Goal: Task Accomplishment & Management: Use online tool/utility

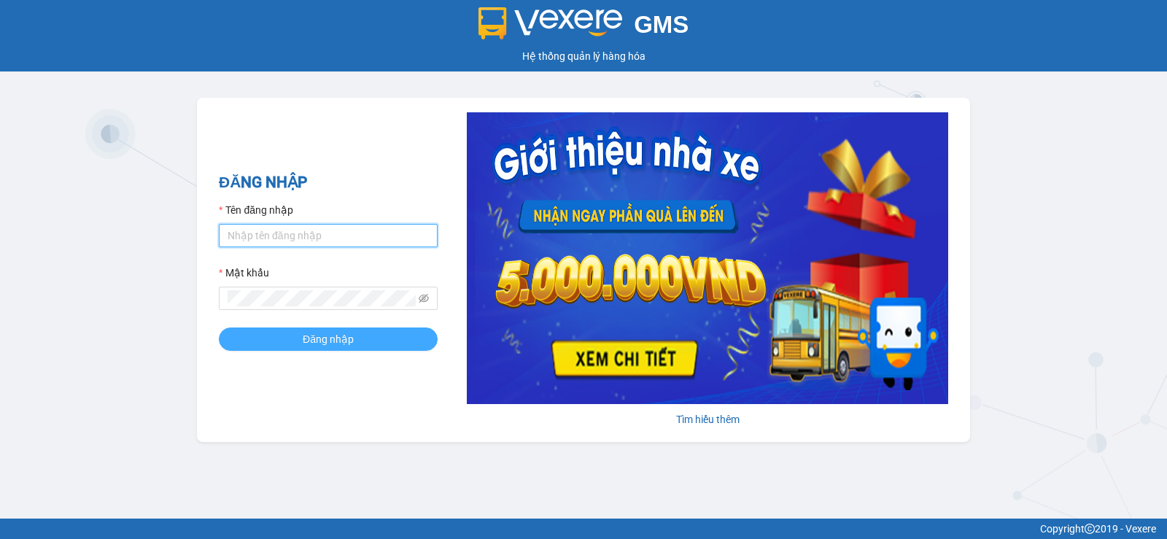
type input "vinh.nhuquynh"
click at [388, 344] on button "Đăng nhập" at bounding box center [328, 338] width 219 height 23
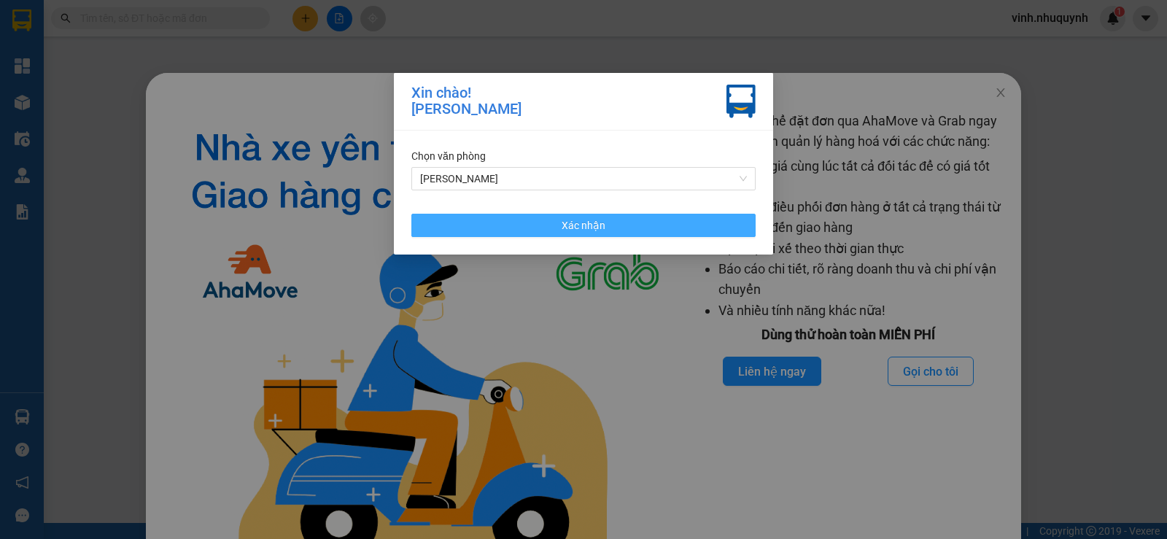
drag, startPoint x: 540, startPoint y: 231, endPoint x: 412, endPoint y: 87, distance: 193.2
click at [538, 231] on button "Xác nhận" at bounding box center [583, 225] width 344 height 23
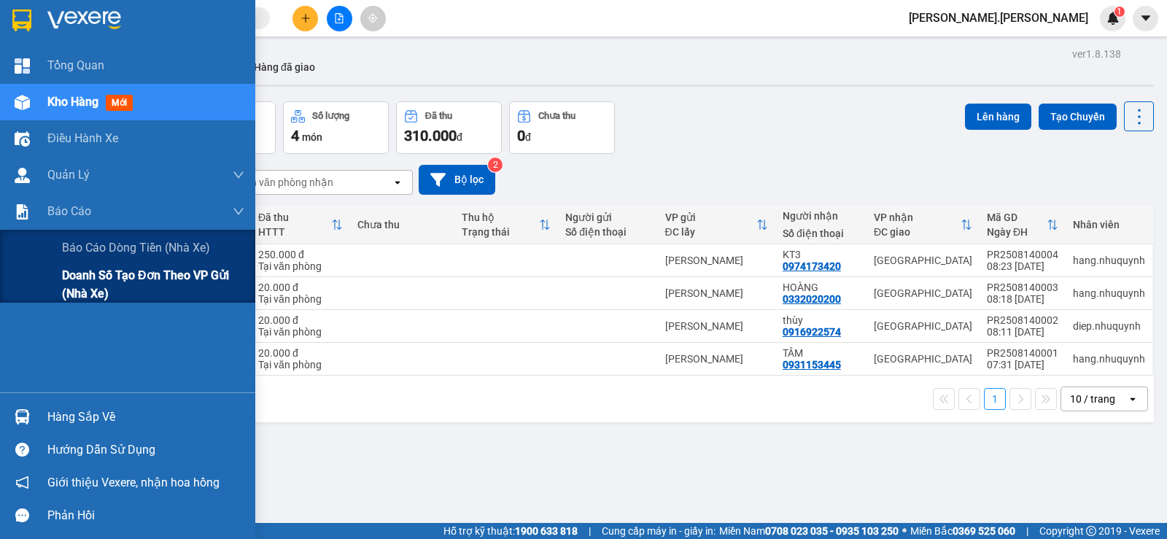
click at [77, 284] on span "Doanh số tạo đơn theo VP gửi (nhà xe)" at bounding box center [153, 284] width 182 height 36
